Goal: Task Accomplishment & Management: Use online tool/utility

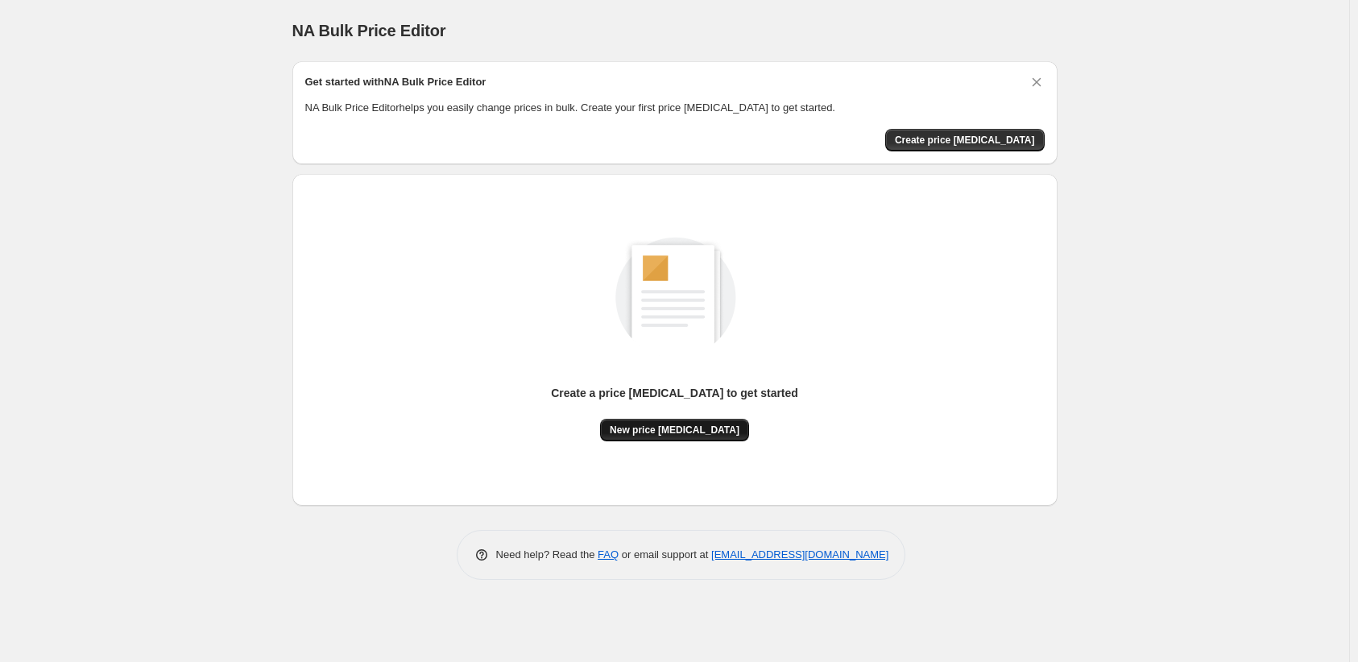
click at [675, 424] on span "New price change job" at bounding box center [675, 430] width 130 height 13
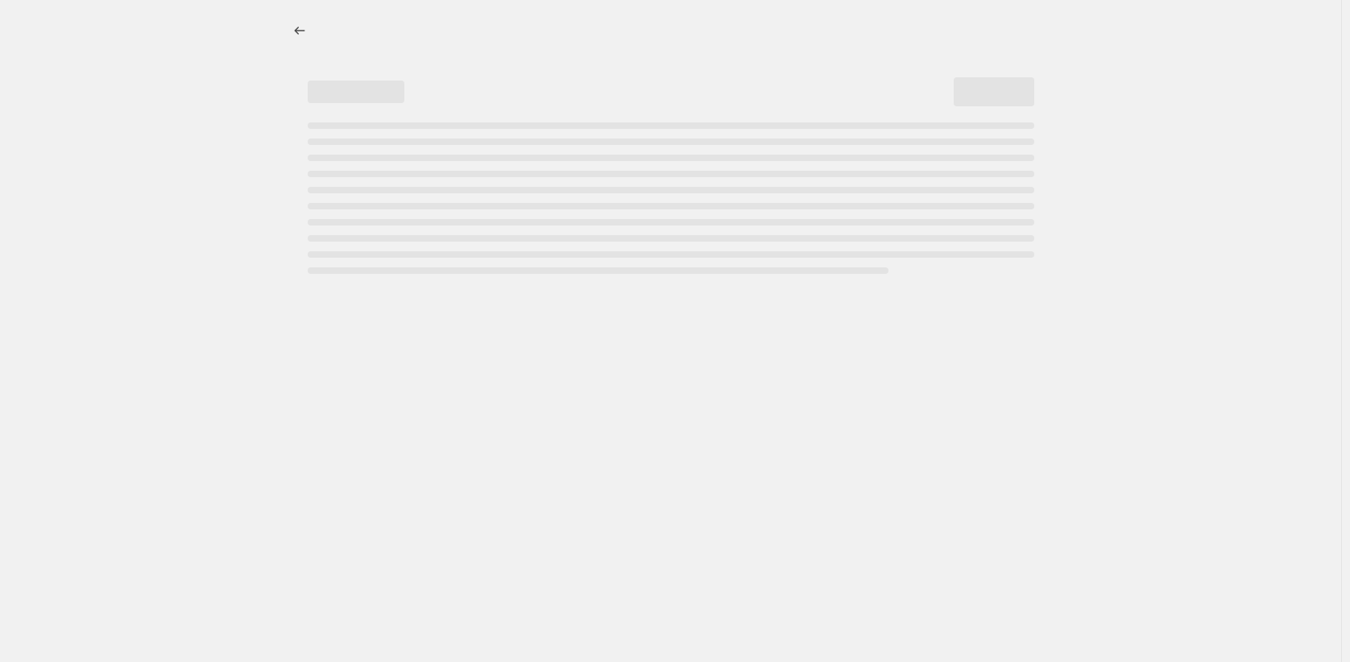
select select "percentage"
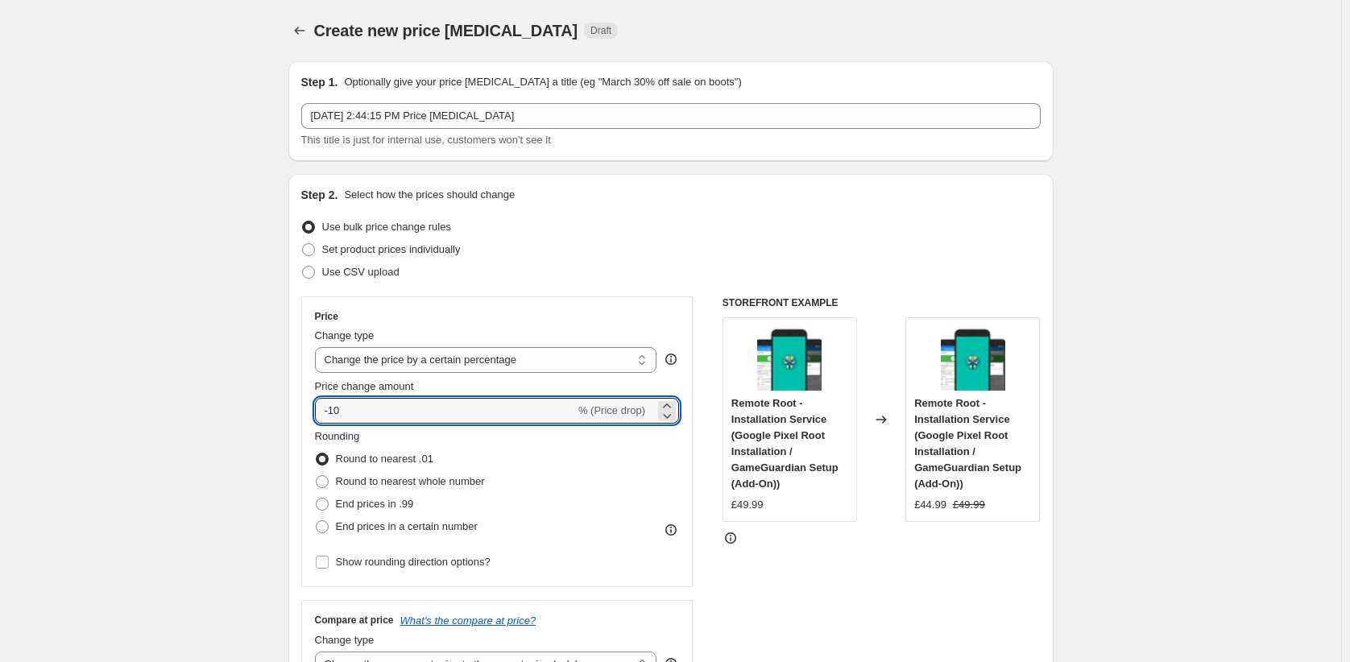
drag, startPoint x: 532, startPoint y: 321, endPoint x: 406, endPoint y: 319, distance: 126.4
click at [406, 319] on div "Price Change type Change the price to a certain amount Change the price by a ce…" at bounding box center [497, 441] width 392 height 291
click at [668, 403] on icon at bounding box center [666, 405] width 7 height 4
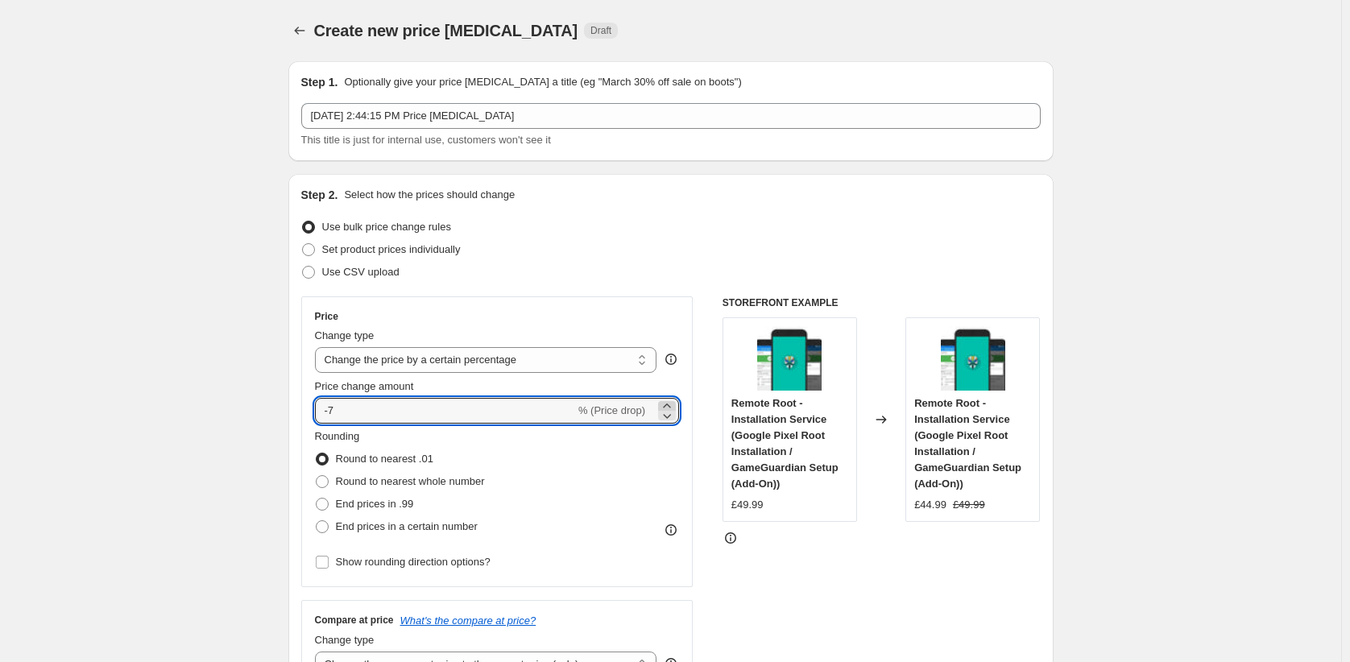
click at [668, 403] on icon at bounding box center [666, 405] width 7 height 4
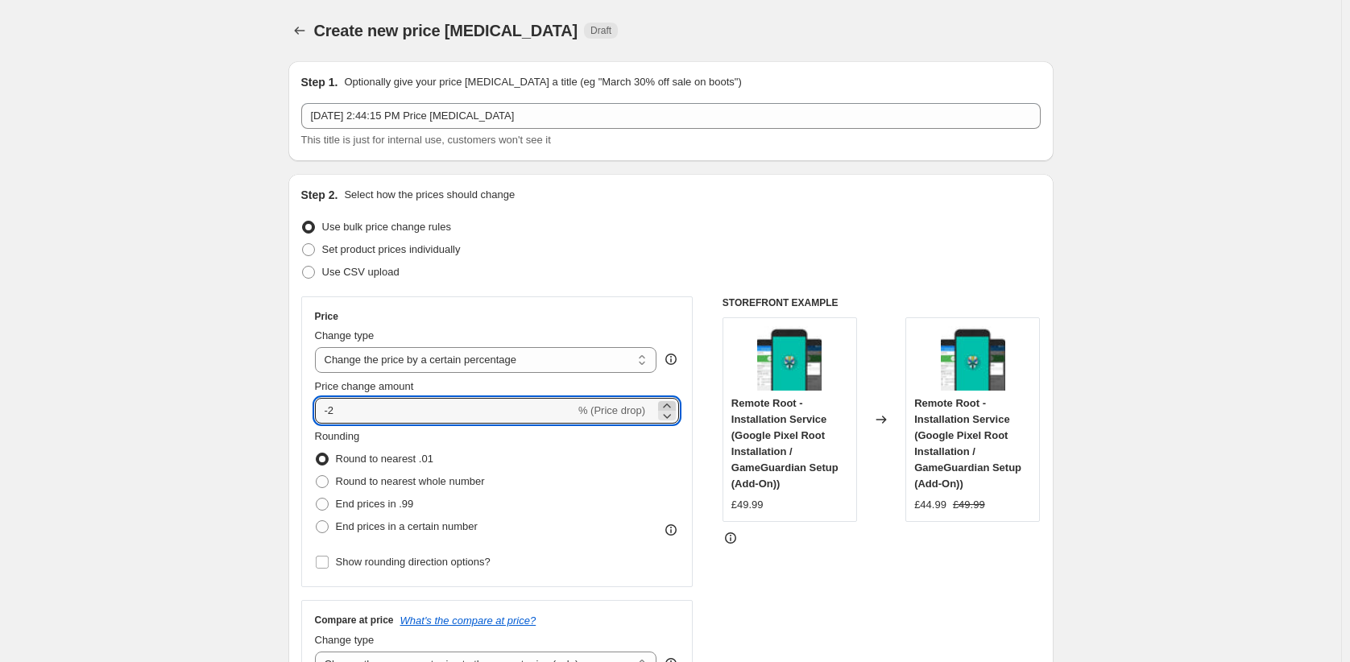
click at [668, 403] on icon at bounding box center [666, 405] width 7 height 4
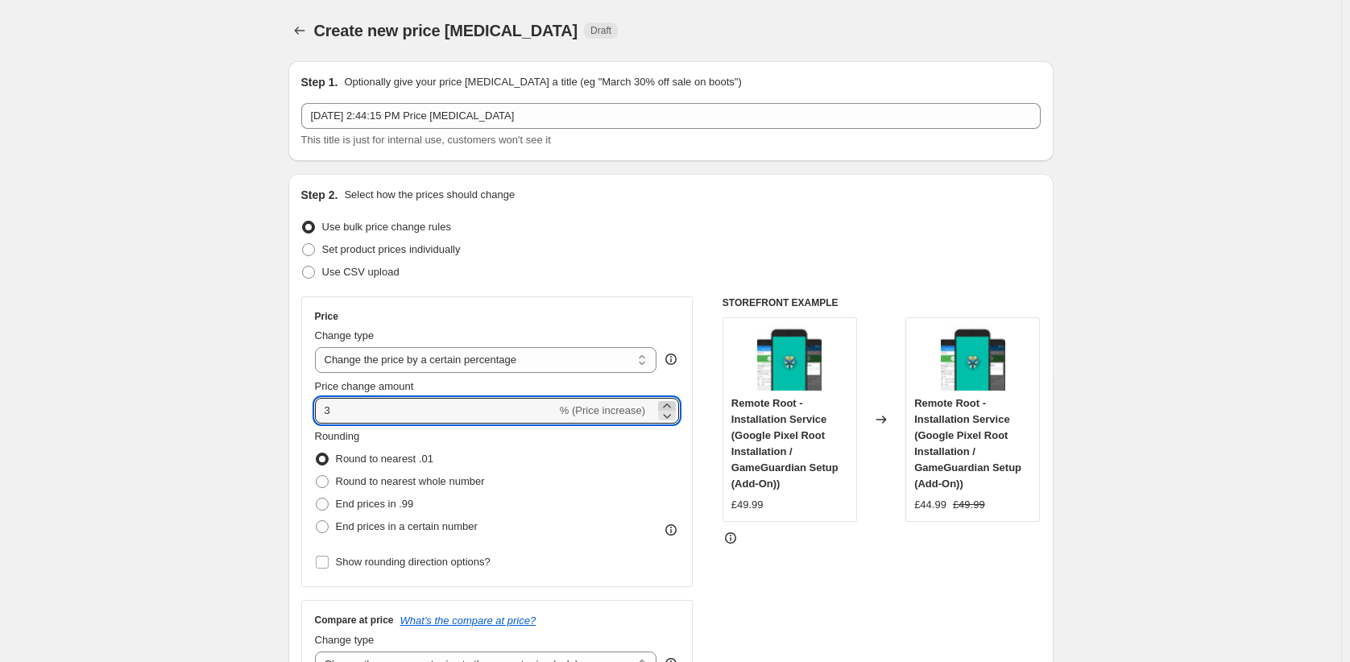
click at [668, 403] on icon at bounding box center [666, 405] width 7 height 4
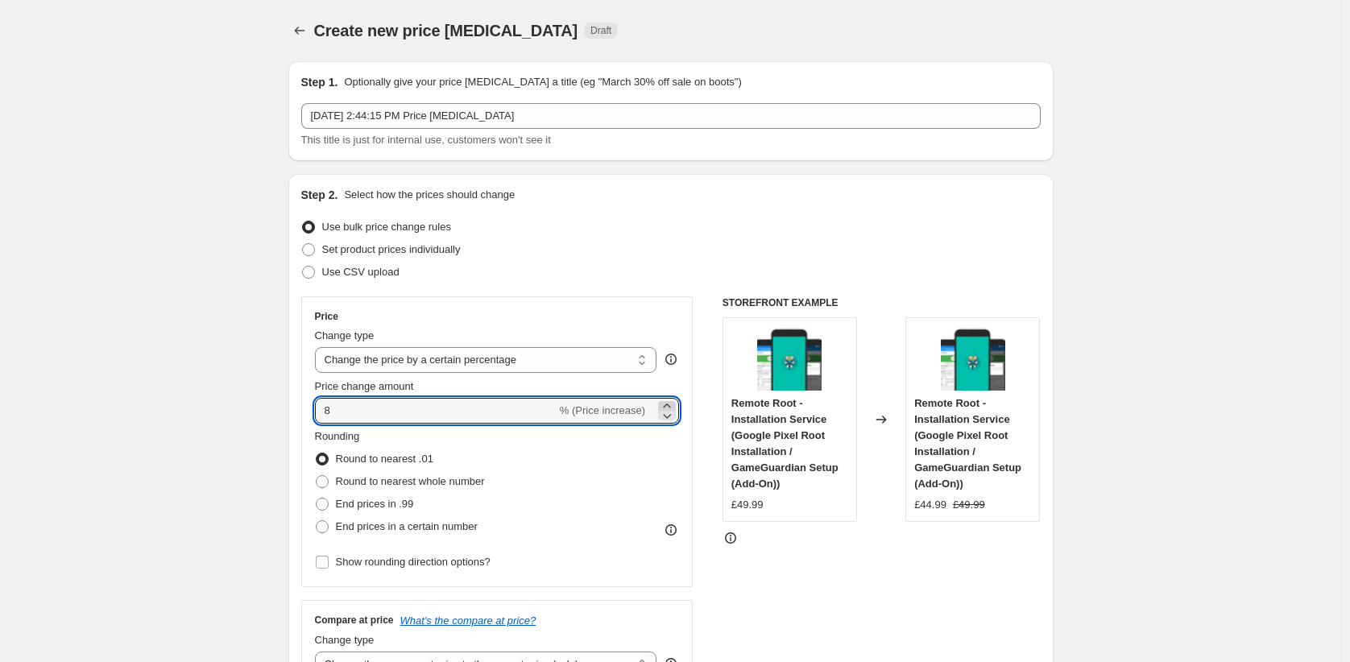
click at [668, 403] on icon at bounding box center [666, 405] width 7 height 4
type input "9"
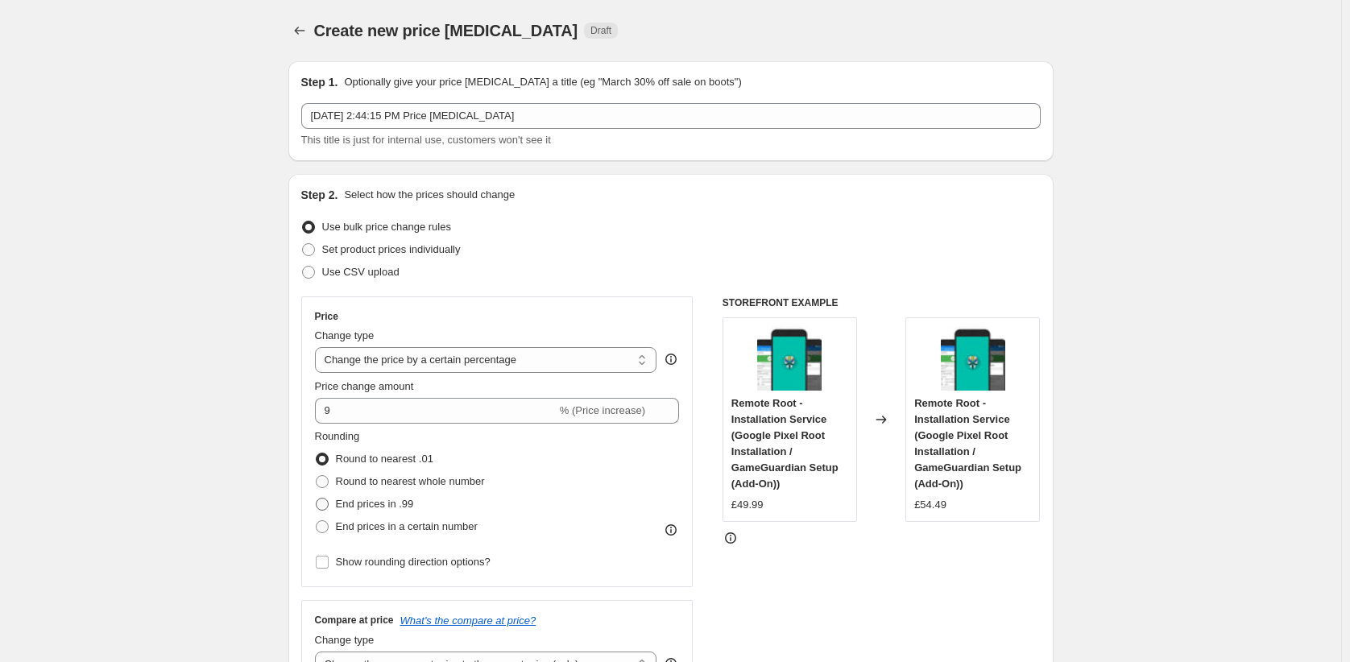
click at [414, 498] on span "End prices in .99" at bounding box center [375, 504] width 78 height 12
click at [316, 498] on input "End prices in .99" at bounding box center [316, 498] width 1 height 1
radio input "true"
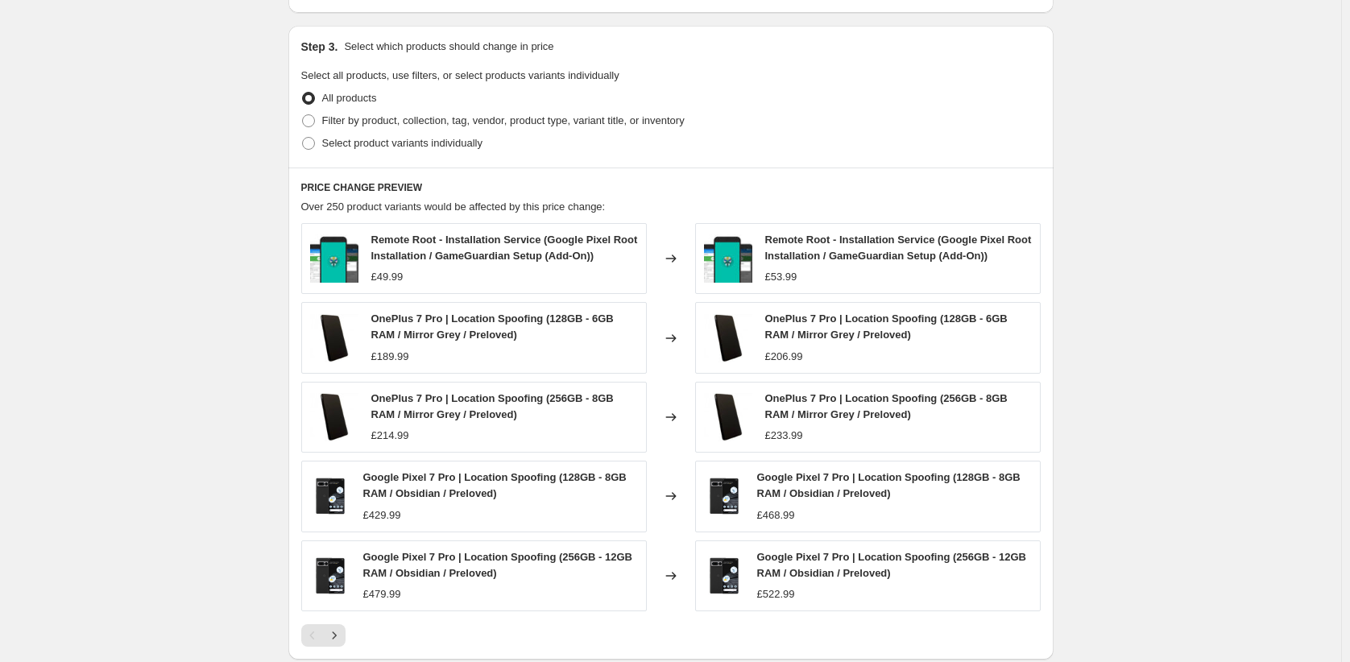
scroll to position [731, 0]
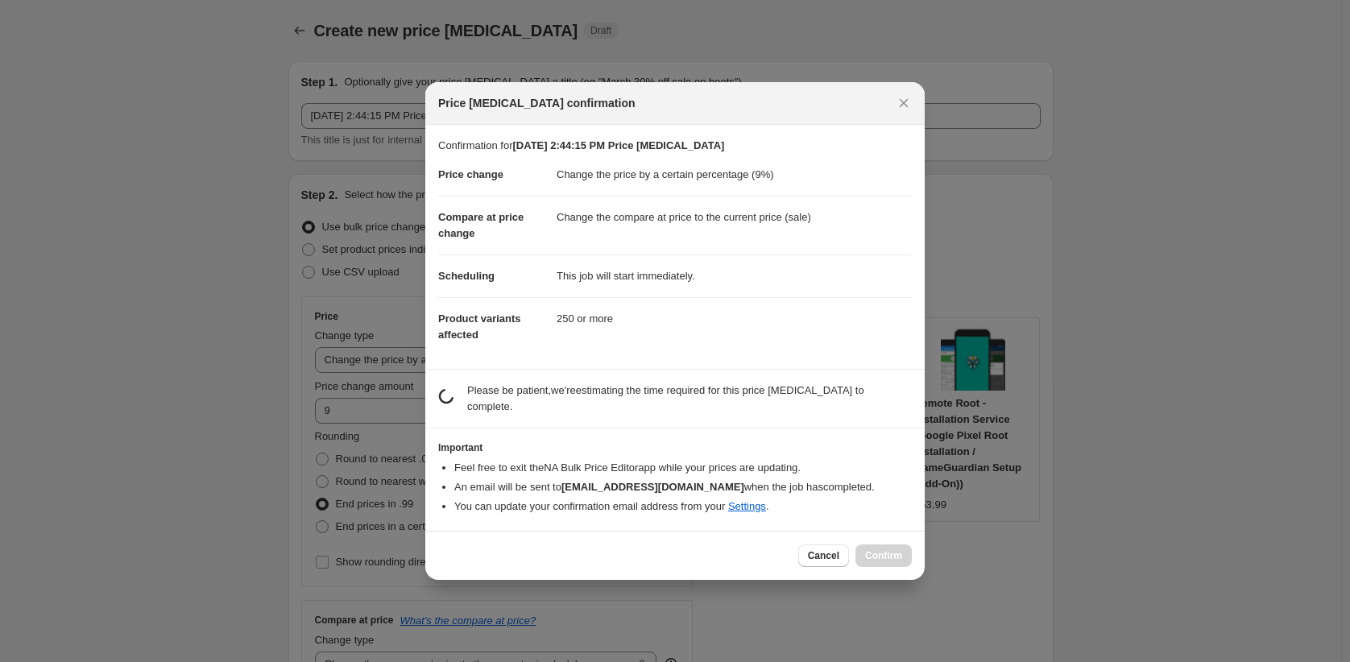
scroll to position [0, 0]
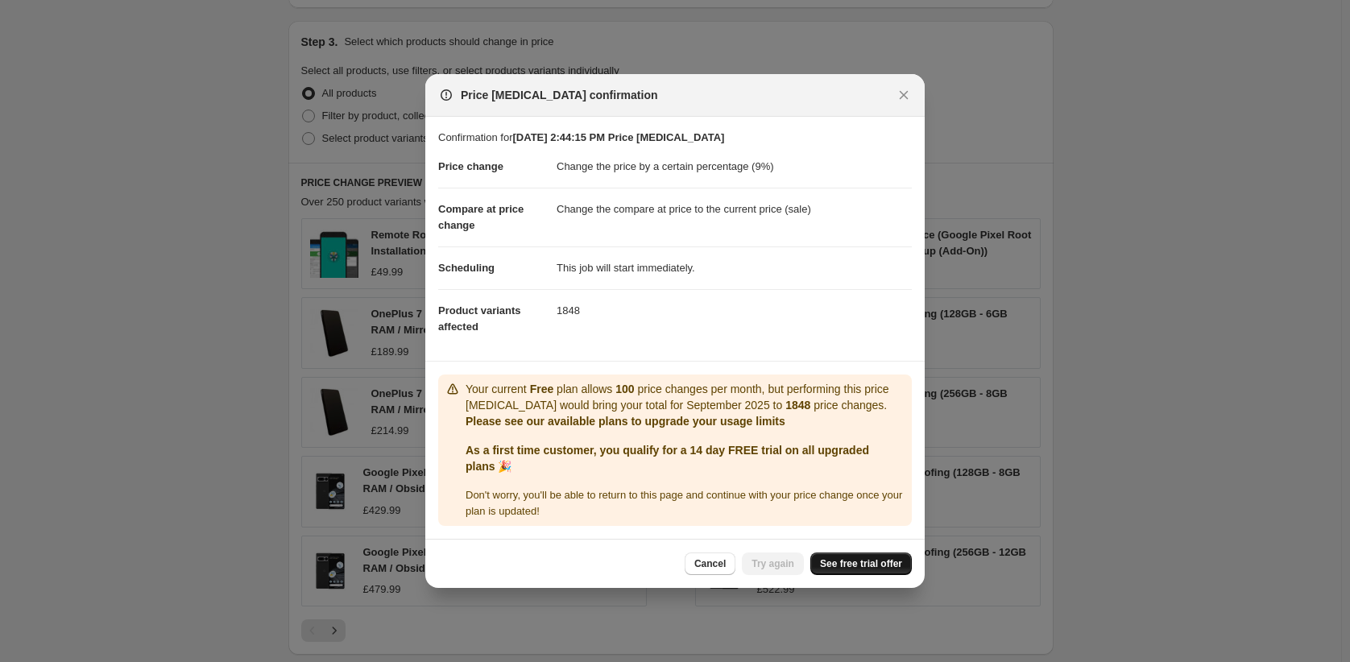
click at [820, 557] on span "See free trial offer" at bounding box center [861, 563] width 82 height 13
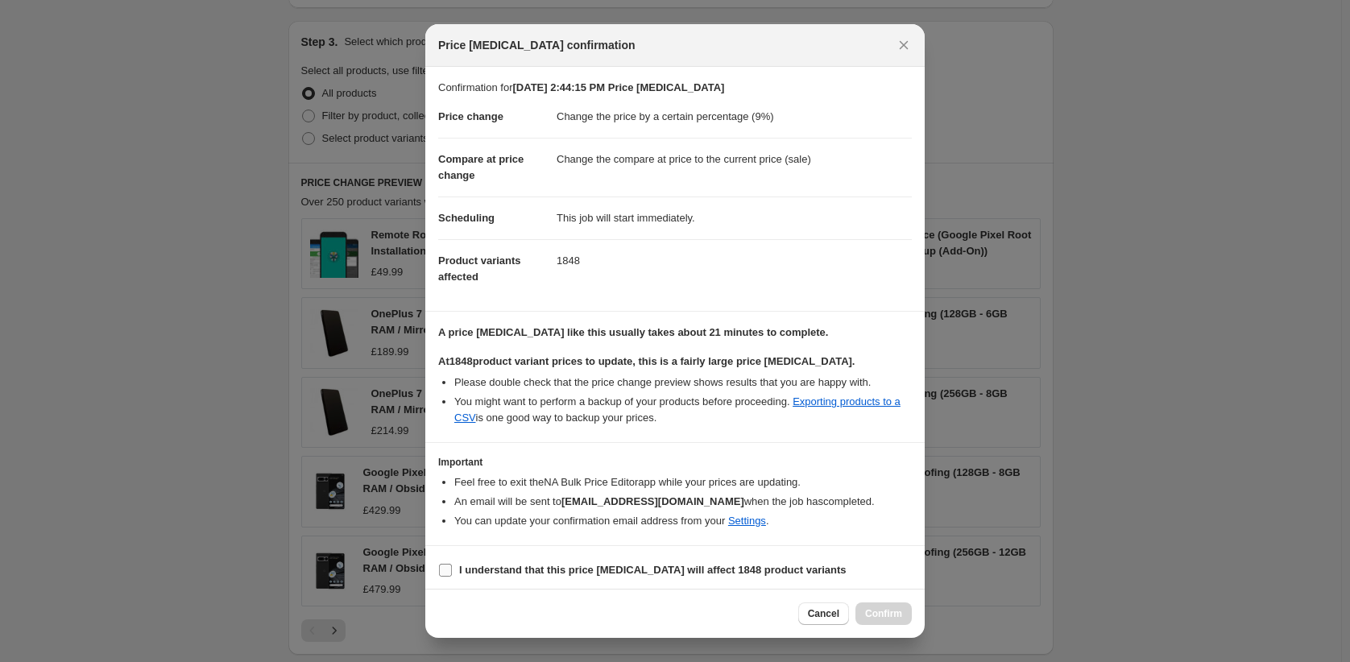
click at [695, 564] on b "I understand that this price change job will affect 1848 product variants" at bounding box center [652, 570] width 387 height 12
click at [452, 564] on input "I understand that this price change job will affect 1848 product variants" at bounding box center [445, 570] width 13 height 13
checkbox input "true"
click at [808, 607] on span "Cancel" at bounding box center [823, 613] width 31 height 13
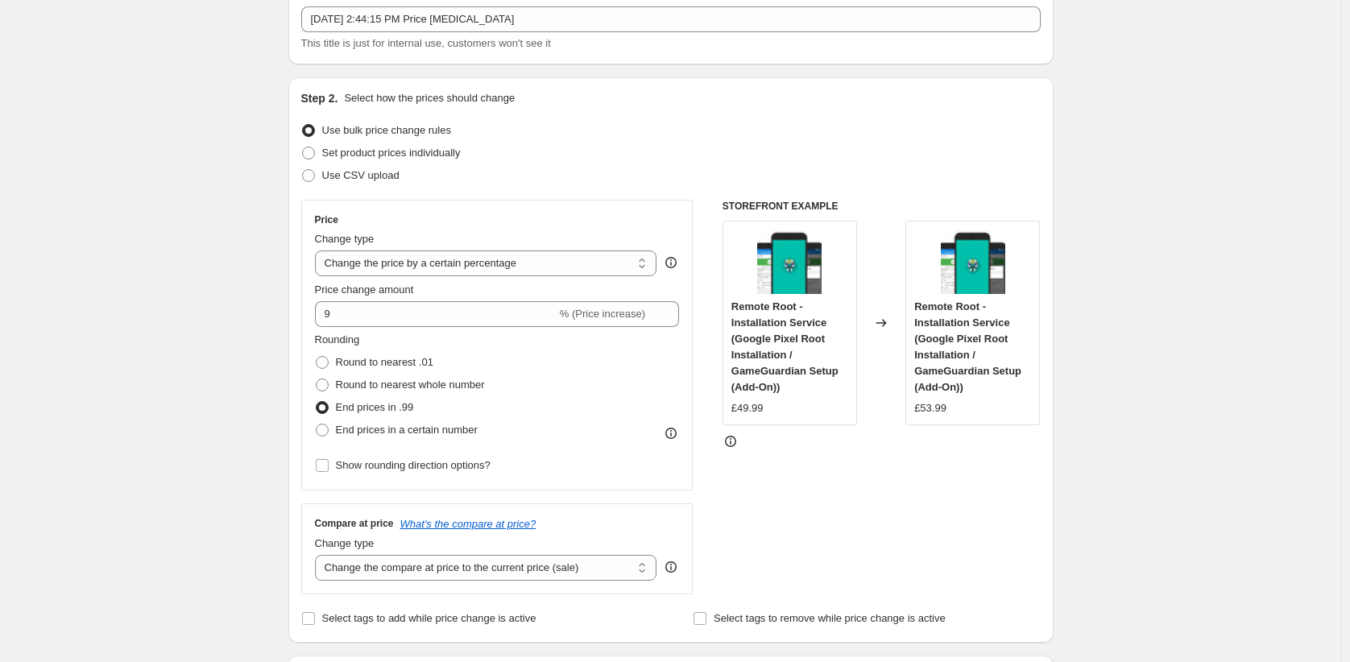
scroll to position [87, 0]
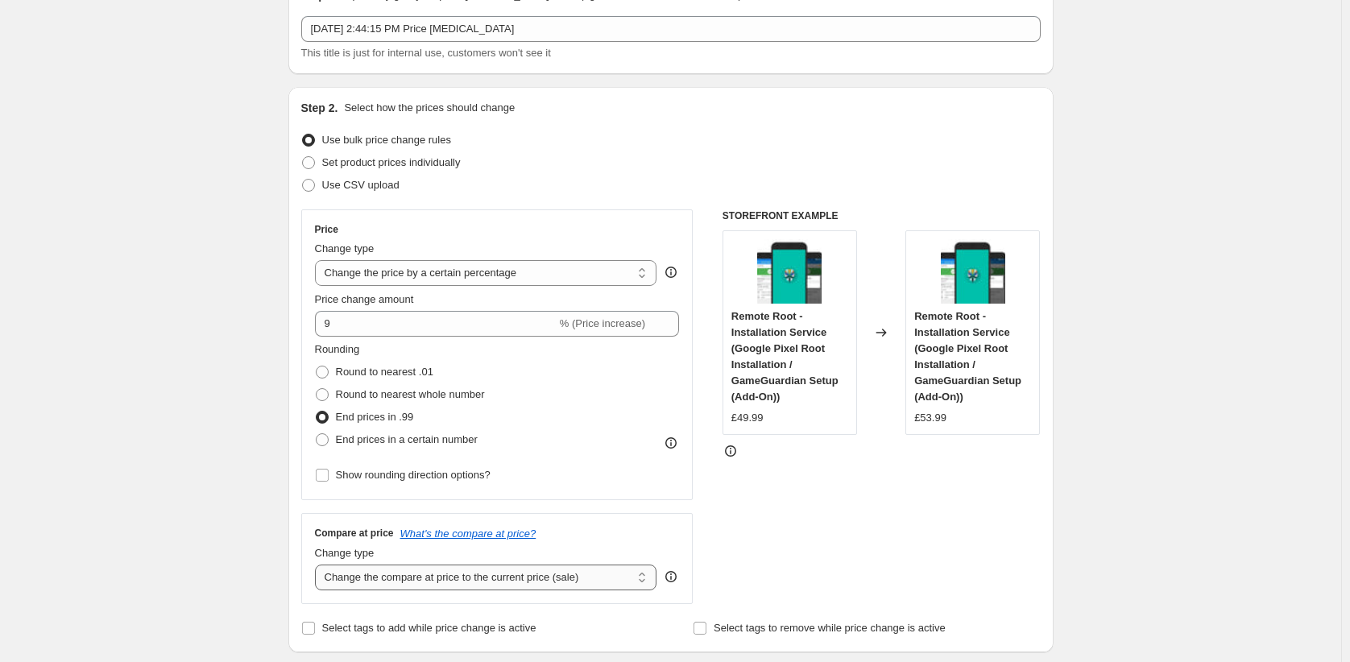
click at [546, 564] on select "Change the compare at price to the current price (sale) Change the compare at p…" at bounding box center [486, 577] width 342 height 26
select select "percentage"
click at [411, 564] on select "Change the compare at price to the current price (sale) Change the compare at p…" at bounding box center [486, 577] width 342 height 26
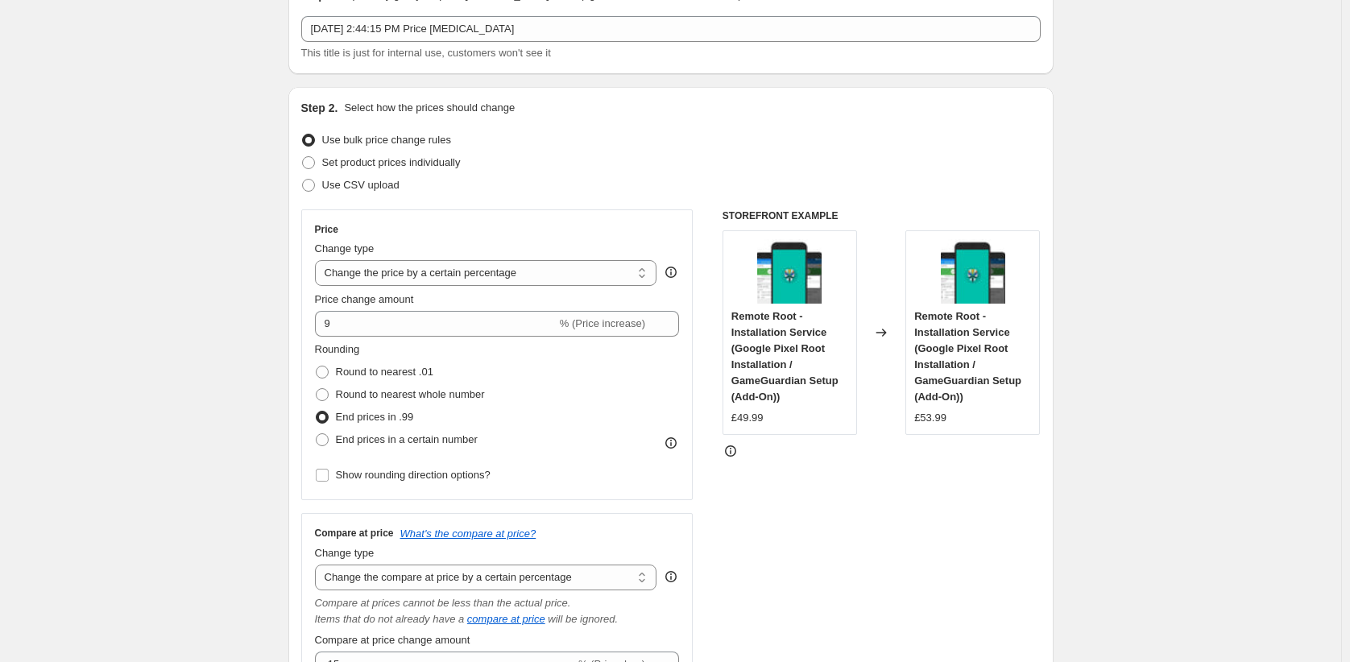
radio input "true"
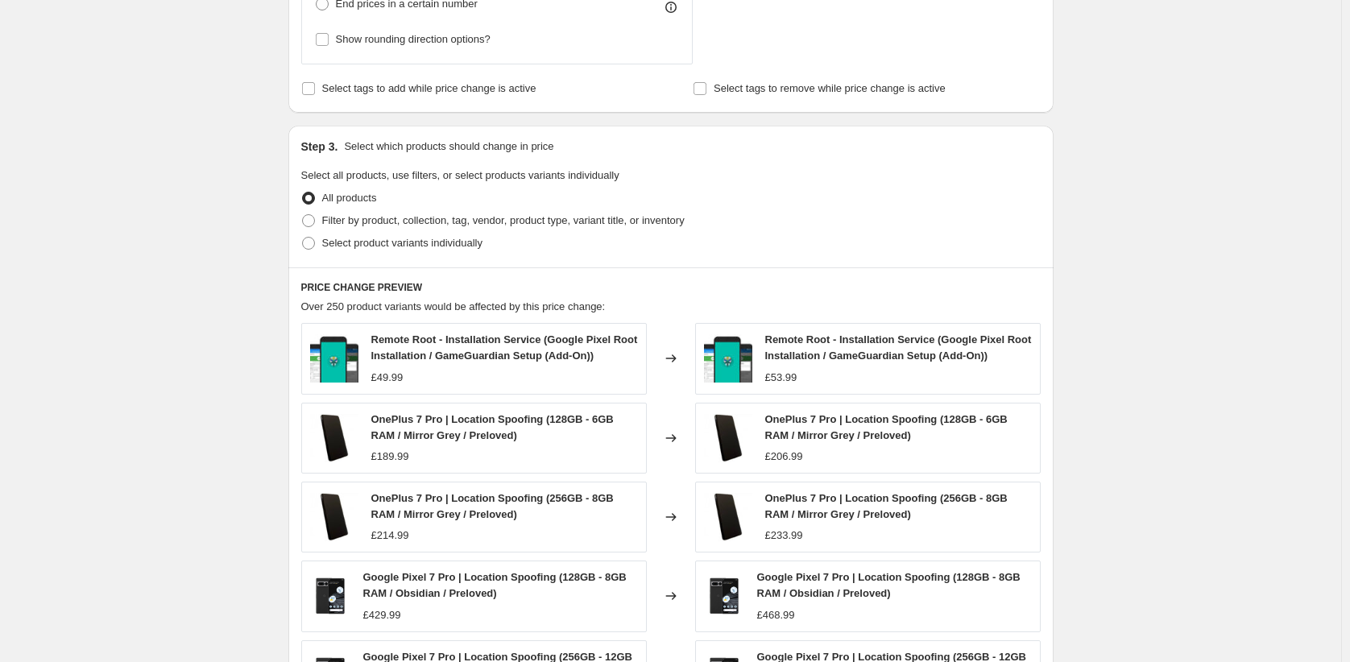
scroll to position [912, 0]
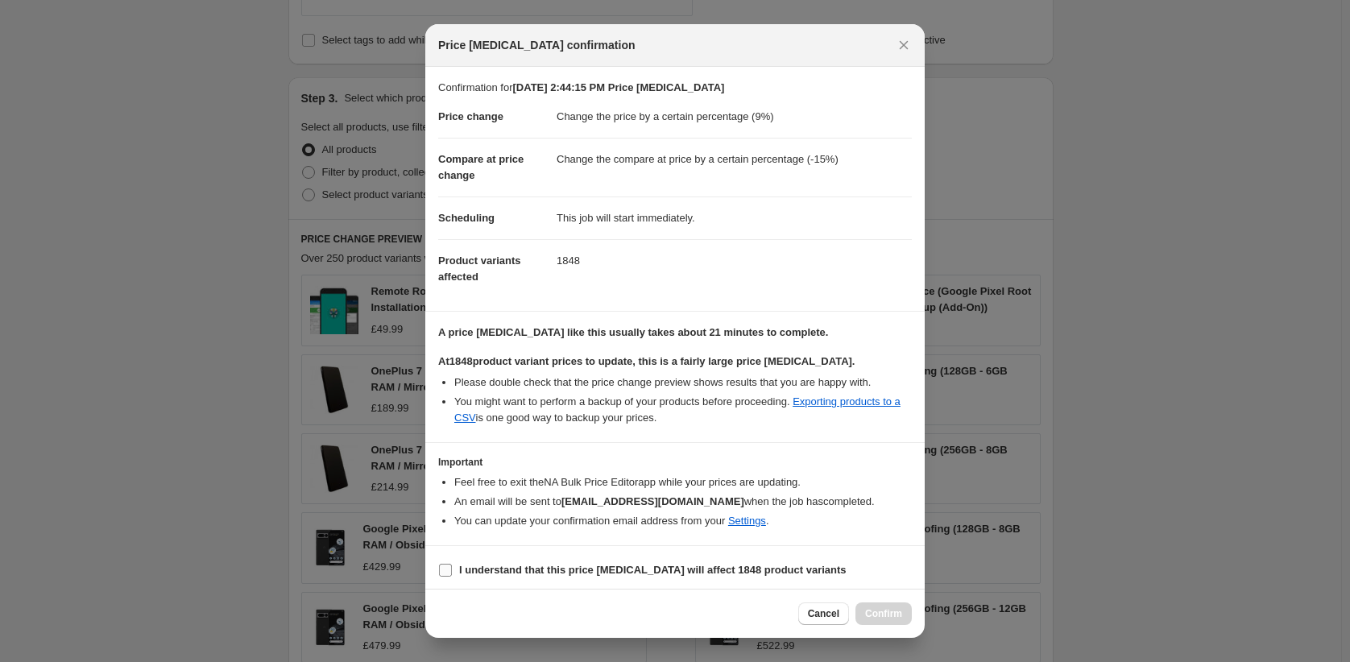
click at [540, 559] on label "I understand that this price change job will affect 1848 product variants" at bounding box center [642, 570] width 408 height 23
click at [452, 564] on input "I understand that this price change job will affect 1848 product variants" at bounding box center [445, 570] width 13 height 13
checkbox input "true"
click at [865, 607] on span "Confirm" at bounding box center [883, 613] width 37 height 13
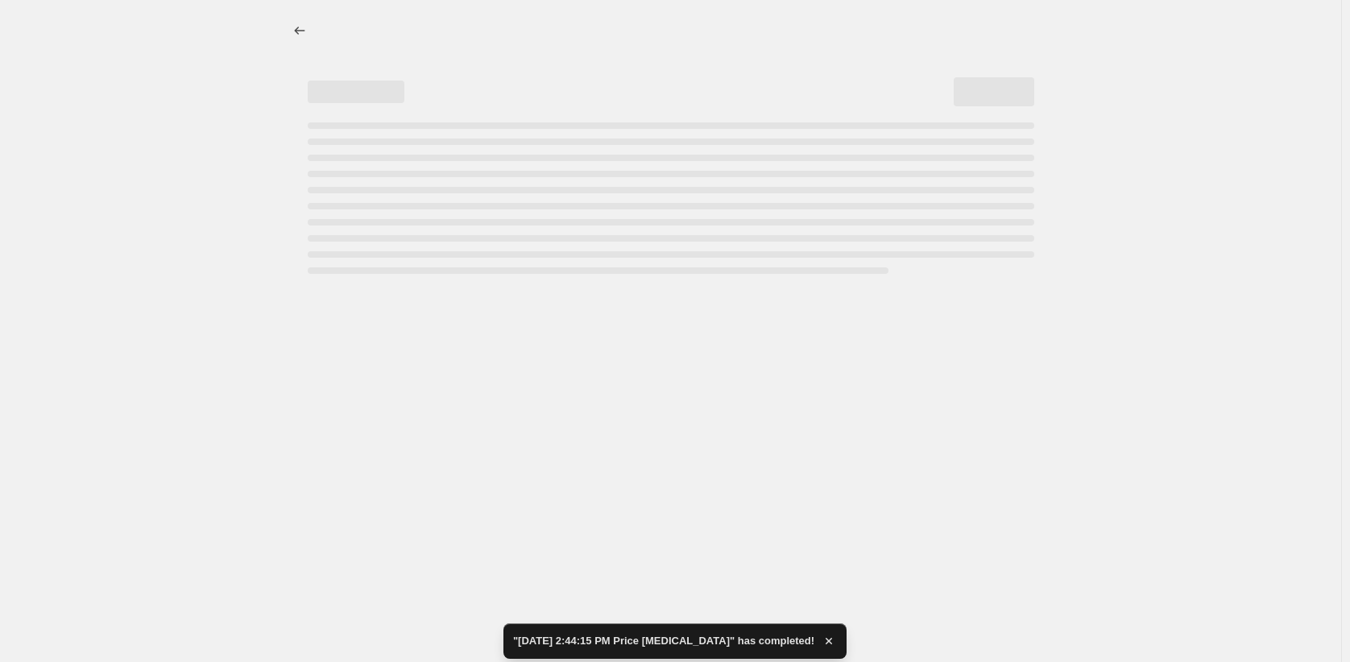
select select "percentage"
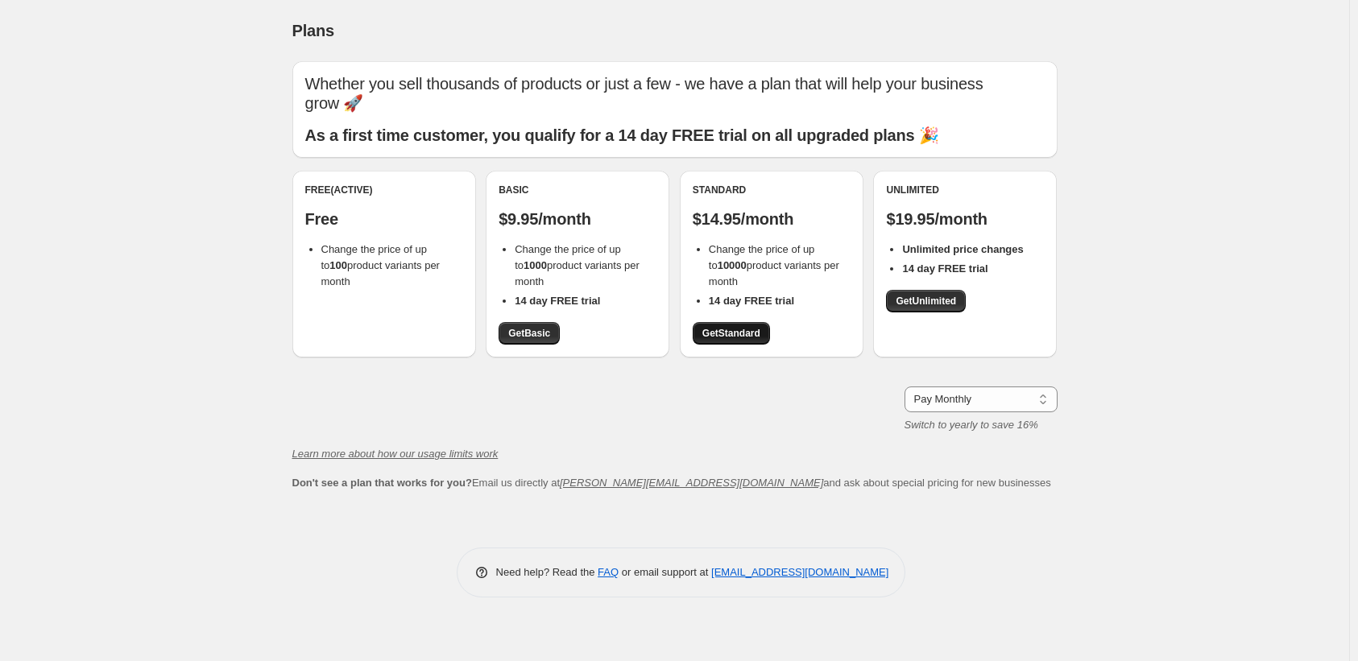
click at [723, 322] on link "Get Standard" at bounding box center [730, 333] width 77 height 23
